Goal: Check status: Check status

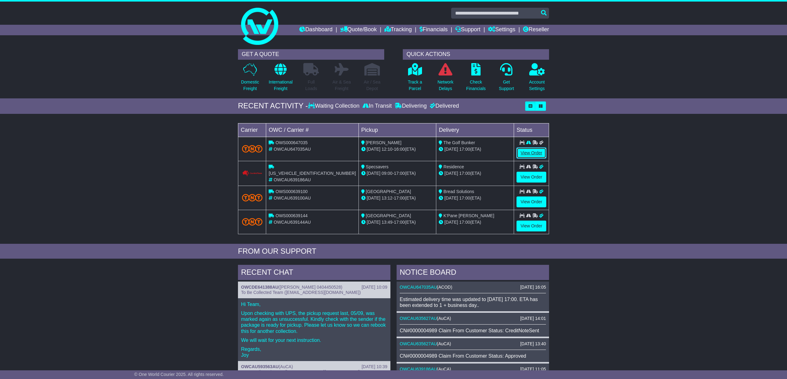
click at [533, 151] on link "View Order" at bounding box center [531, 153] width 30 height 11
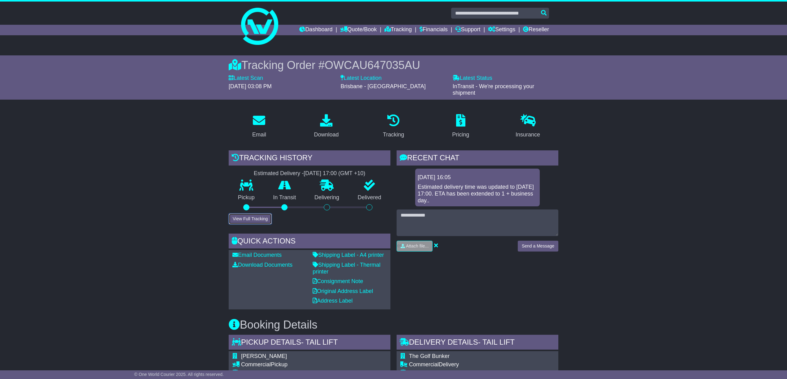
click at [246, 216] on button "View Full Tracking" at bounding box center [250, 219] width 43 height 11
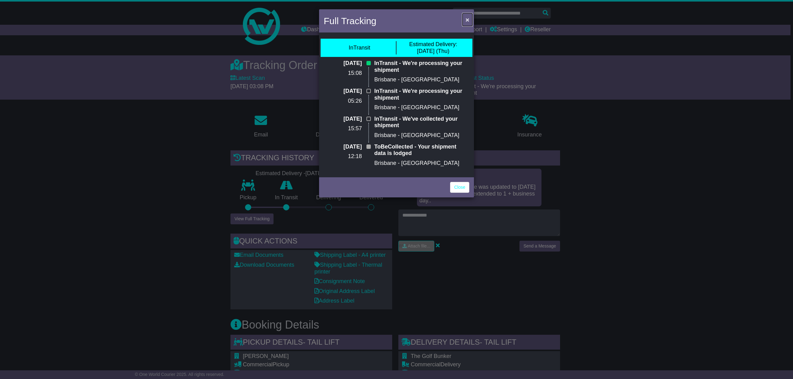
click at [468, 19] on span "×" at bounding box center [467, 19] width 4 height 7
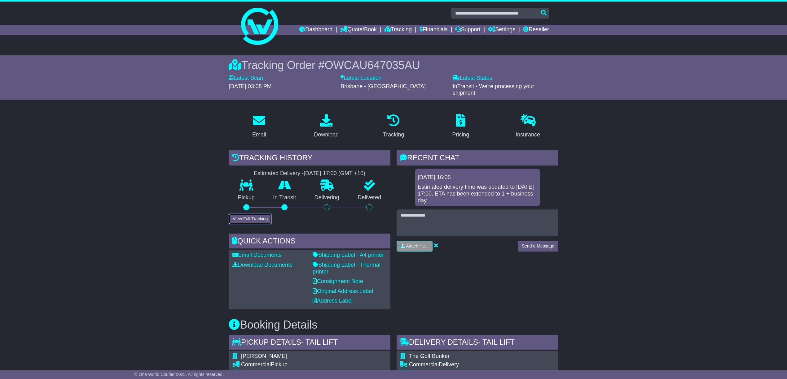
click at [243, 214] on button "View Full Tracking" at bounding box center [250, 219] width 43 height 11
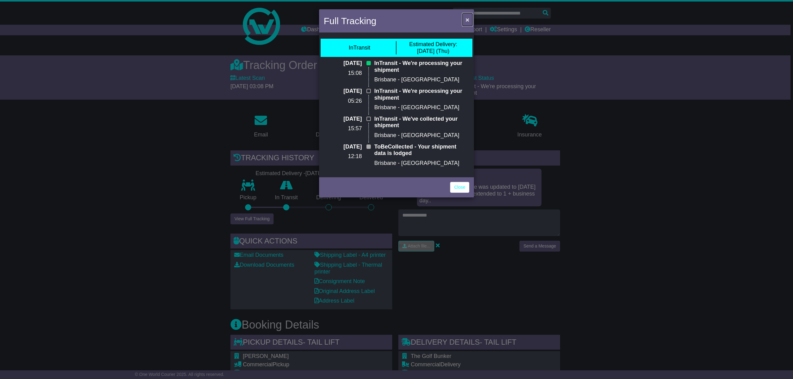
click at [467, 19] on span "×" at bounding box center [467, 19] width 4 height 7
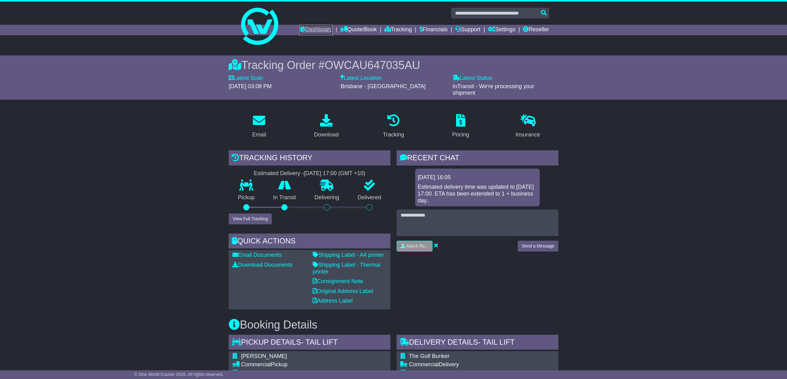
click at [299, 27] on link "Dashboard" at bounding box center [315, 30] width 33 height 11
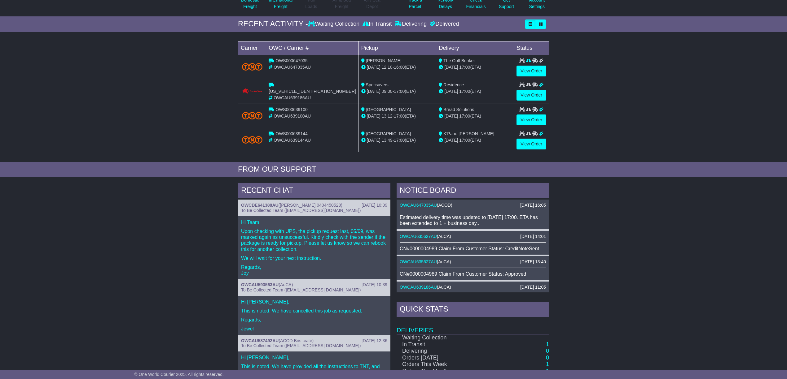
scroll to position [82, 0]
